Goal: Information Seeking & Learning: Learn about a topic

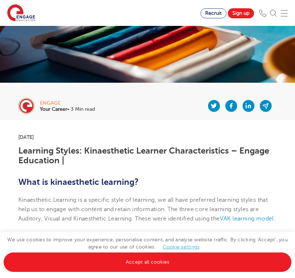
scroll to position [66, 0]
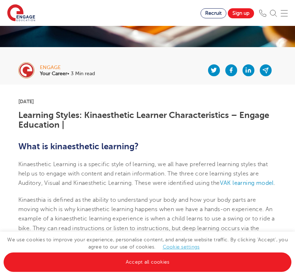
scroll to position [91, 0]
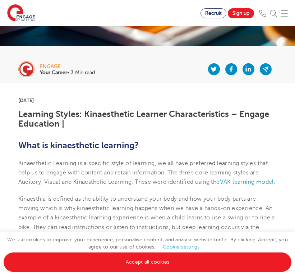
click at [30, 161] on span "Kinaesthetic Learning is a specific style of learning, we all have preferred le…" at bounding box center [143, 173] width 250 height 26
click at [88, 187] on p "Kinaesthetic Learning is a specific style of learning, we all have preferred le…" at bounding box center [147, 173] width 259 height 28
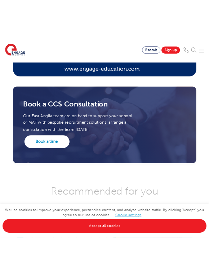
scroll to position [1612, 0]
